Goal: Information Seeking & Learning: Learn about a topic

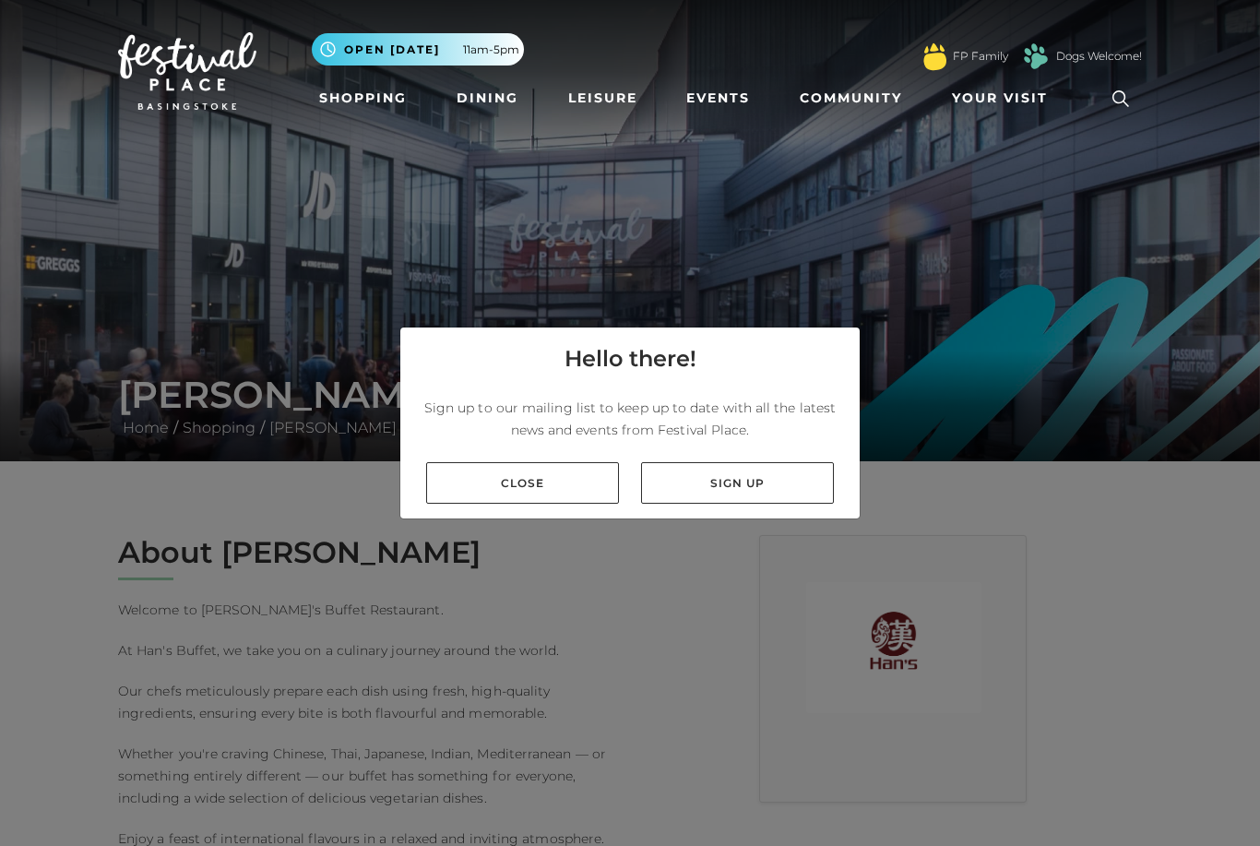
click at [573, 504] on link "Close" at bounding box center [522, 483] width 193 height 42
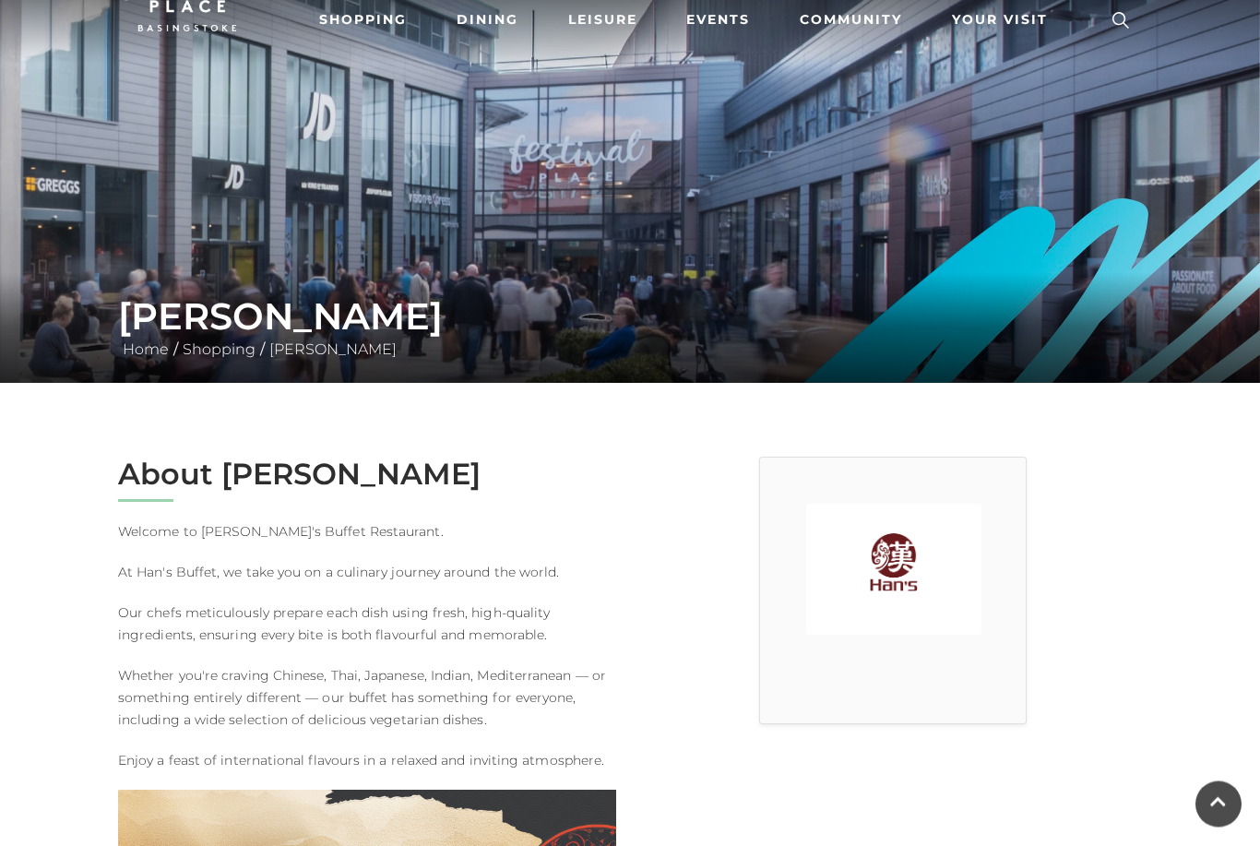
scroll to position [78, 0]
click at [1002, 18] on span "Your Visit" at bounding box center [1000, 19] width 96 height 19
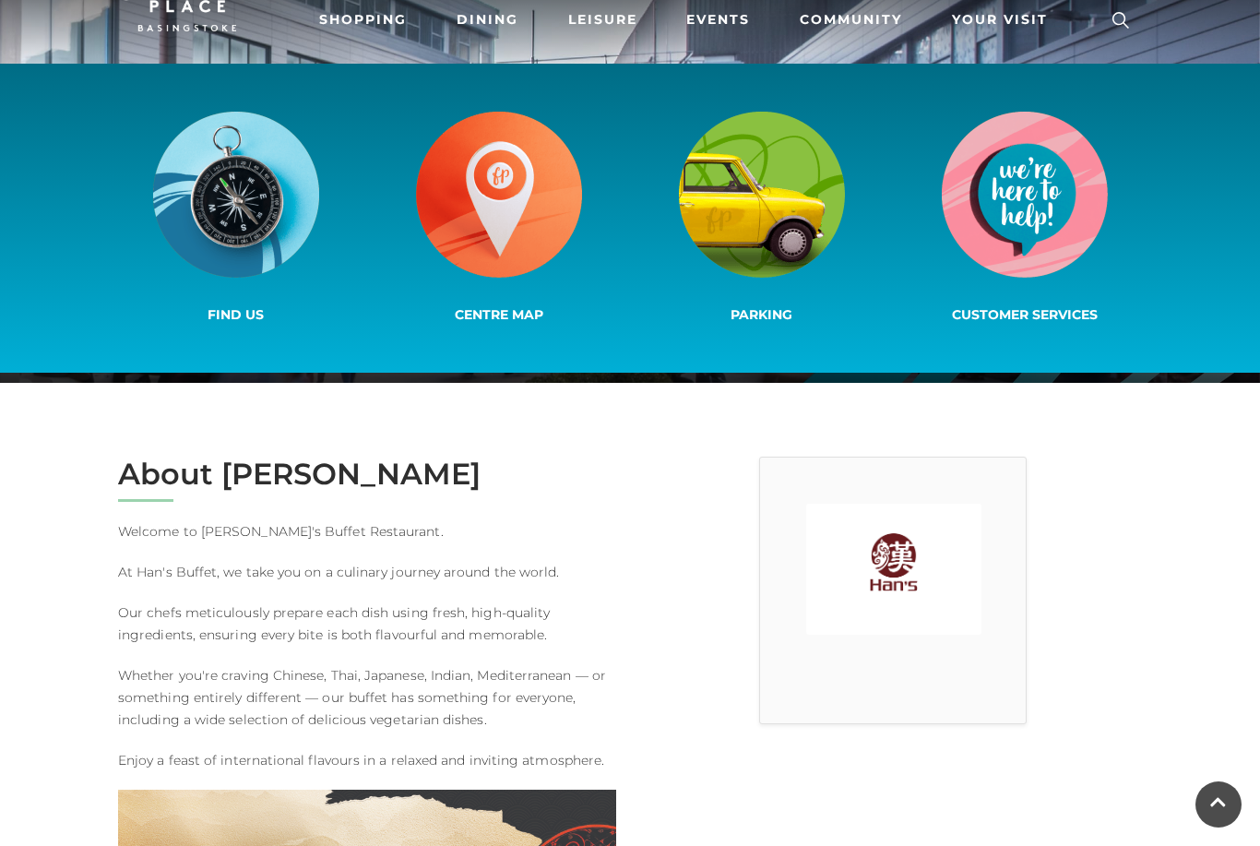
click at [490, 20] on link "Dining" at bounding box center [487, 20] width 77 height 34
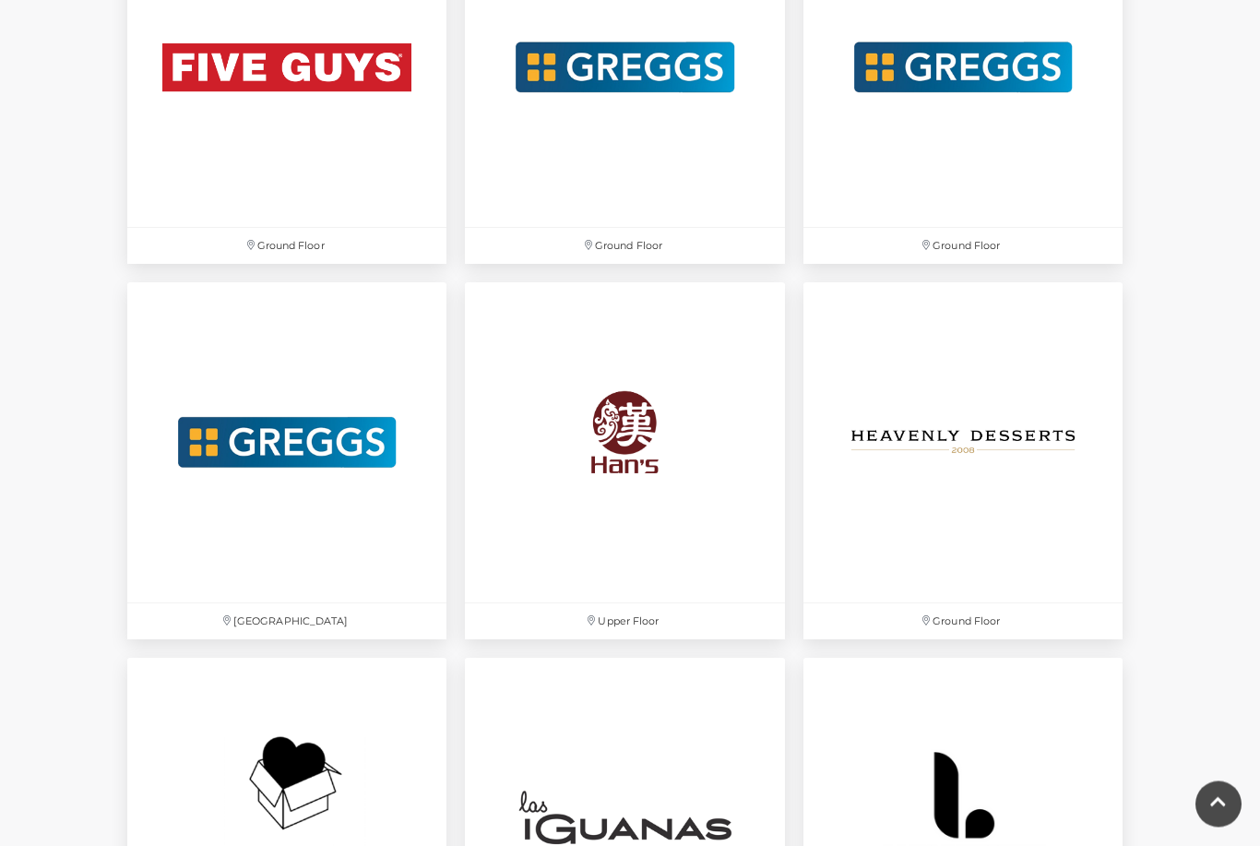
scroll to position [3567, 0]
click at [626, 425] on img at bounding box center [624, 441] width 319 height 319
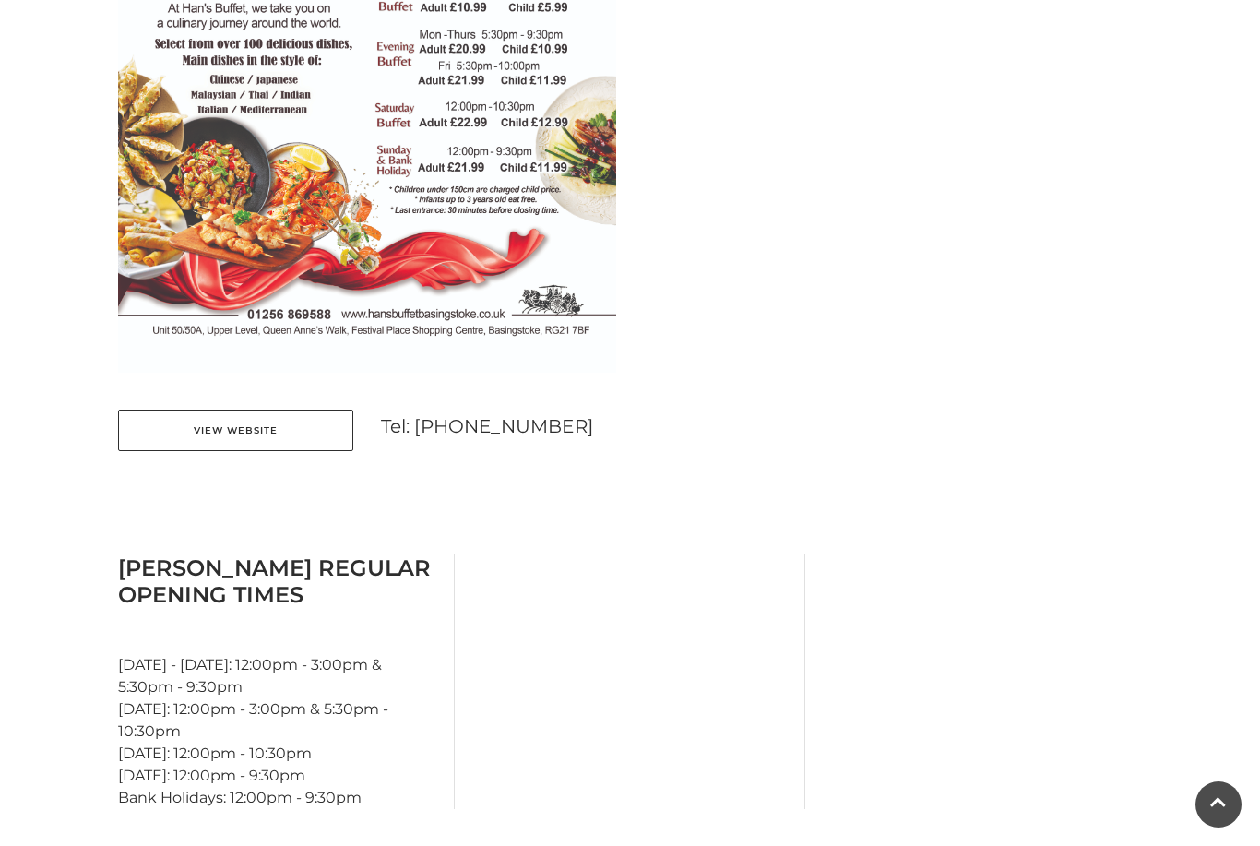
scroll to position [1199, 0]
click at [291, 432] on link "View Website" at bounding box center [235, 431] width 235 height 42
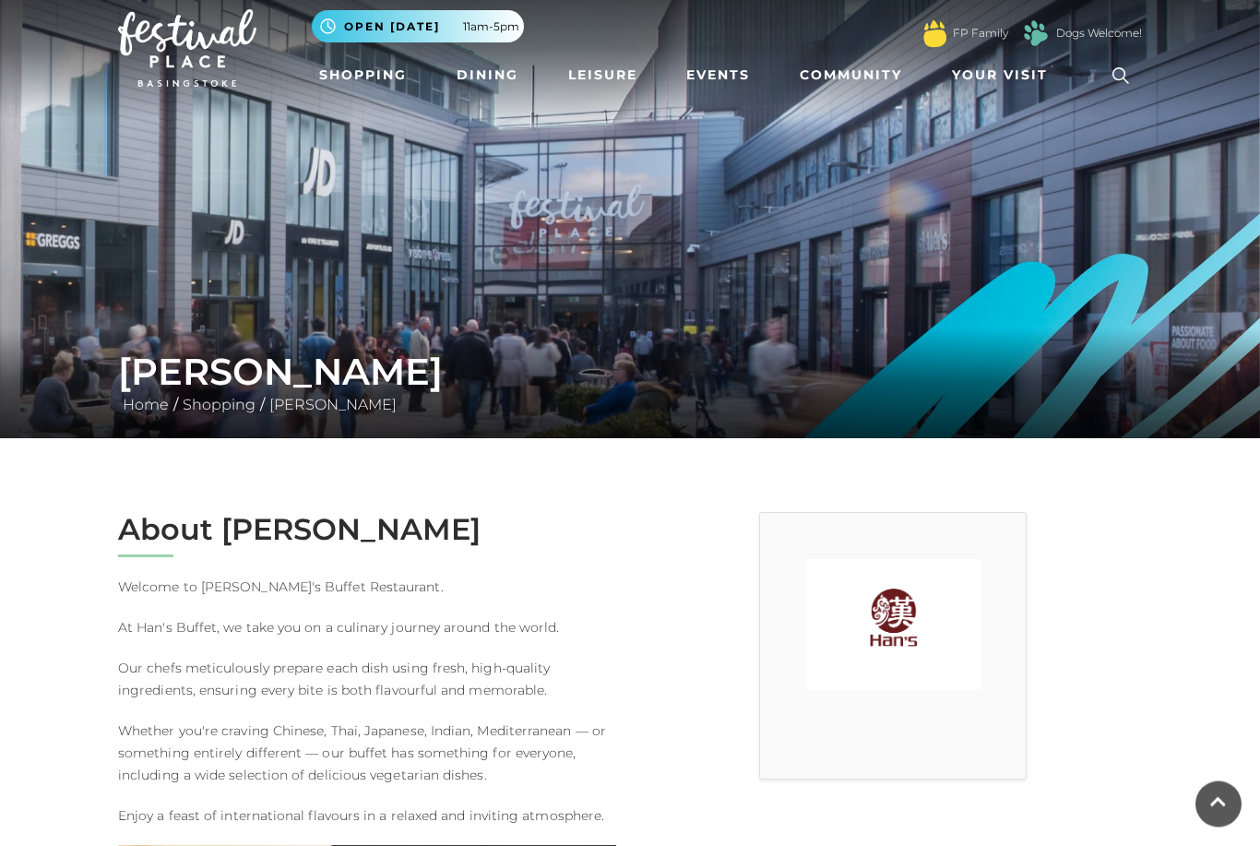
scroll to position [0, 0]
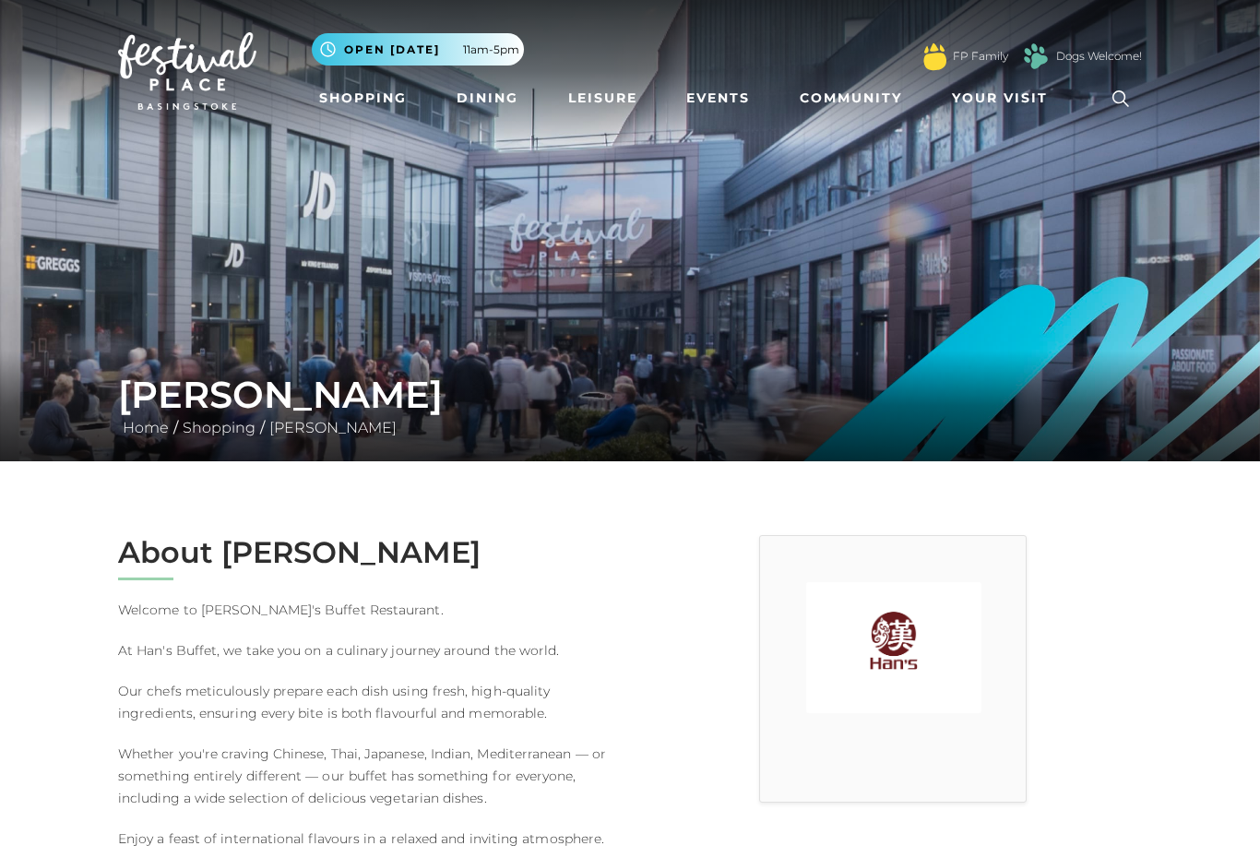
click at [465, 50] on span "11am-5pm" at bounding box center [491, 50] width 56 height 17
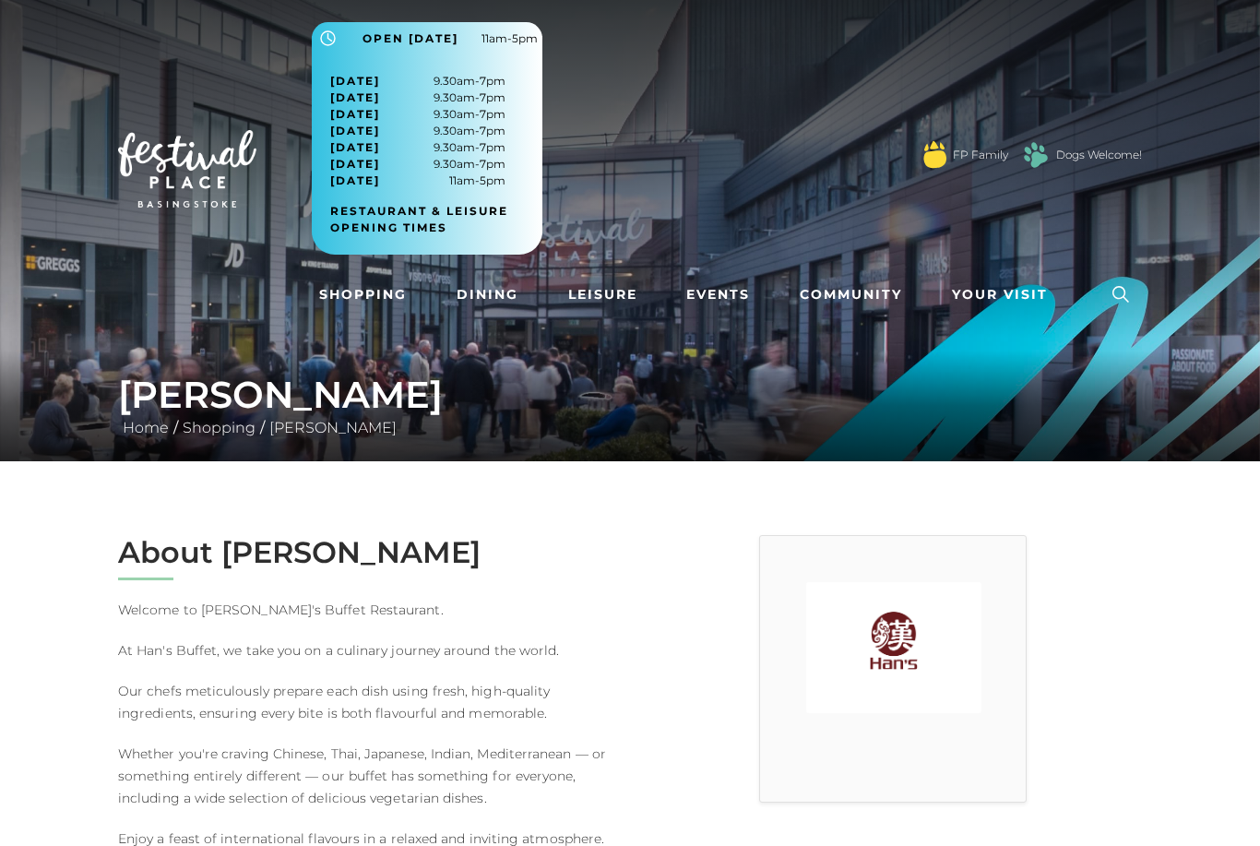
click at [858, 283] on link "Community" at bounding box center [850, 295] width 117 height 34
click at [327, 428] on link "[PERSON_NAME]" at bounding box center [333, 428] width 137 height 18
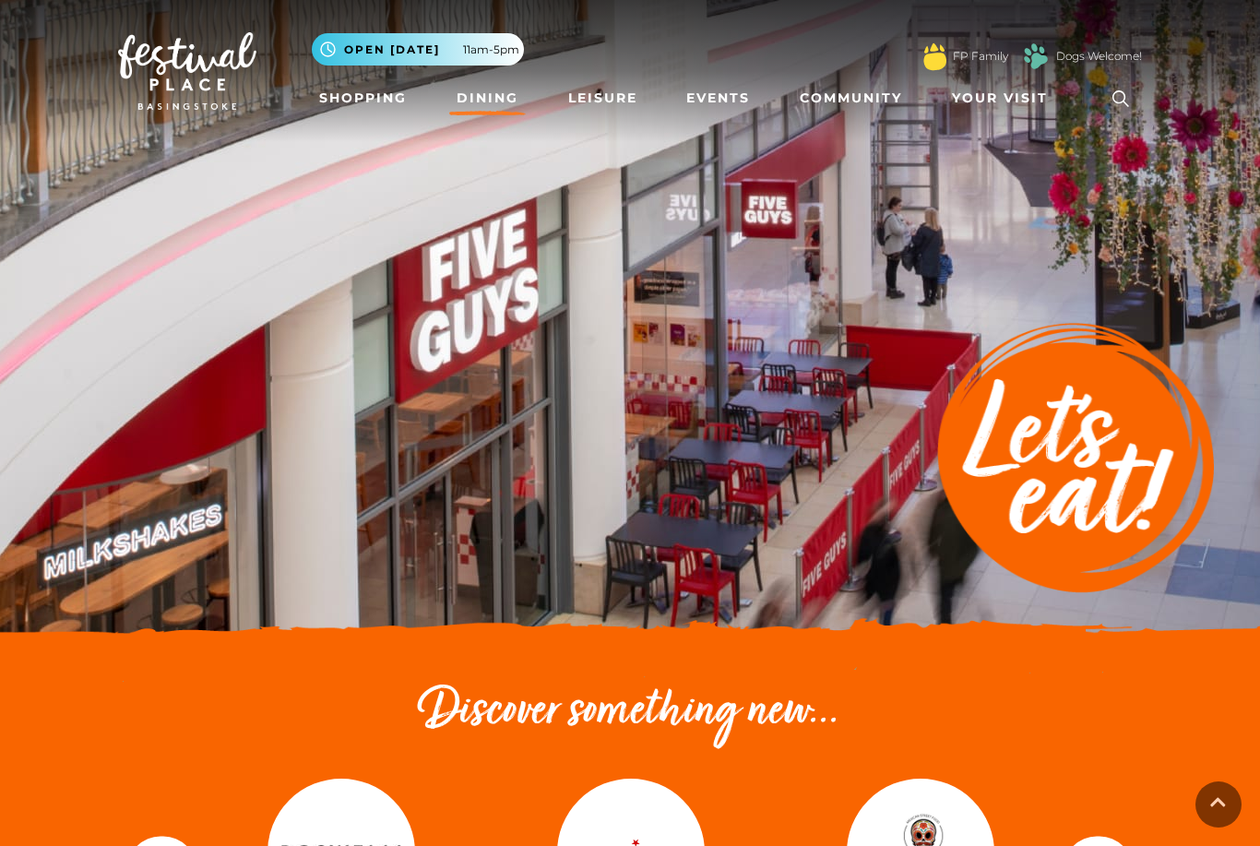
scroll to position [3567, 0]
